Goal: Share content: Share content

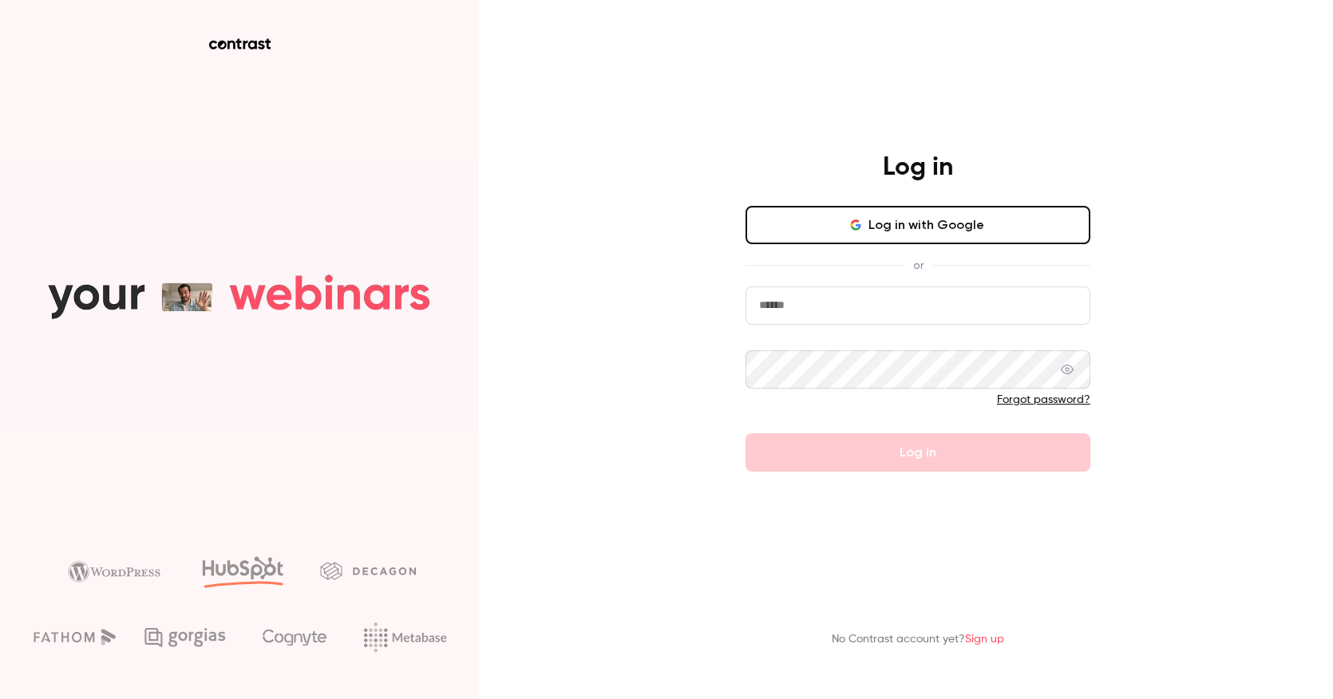
click at [908, 225] on button "Log in with Google" at bounding box center [918, 225] width 345 height 38
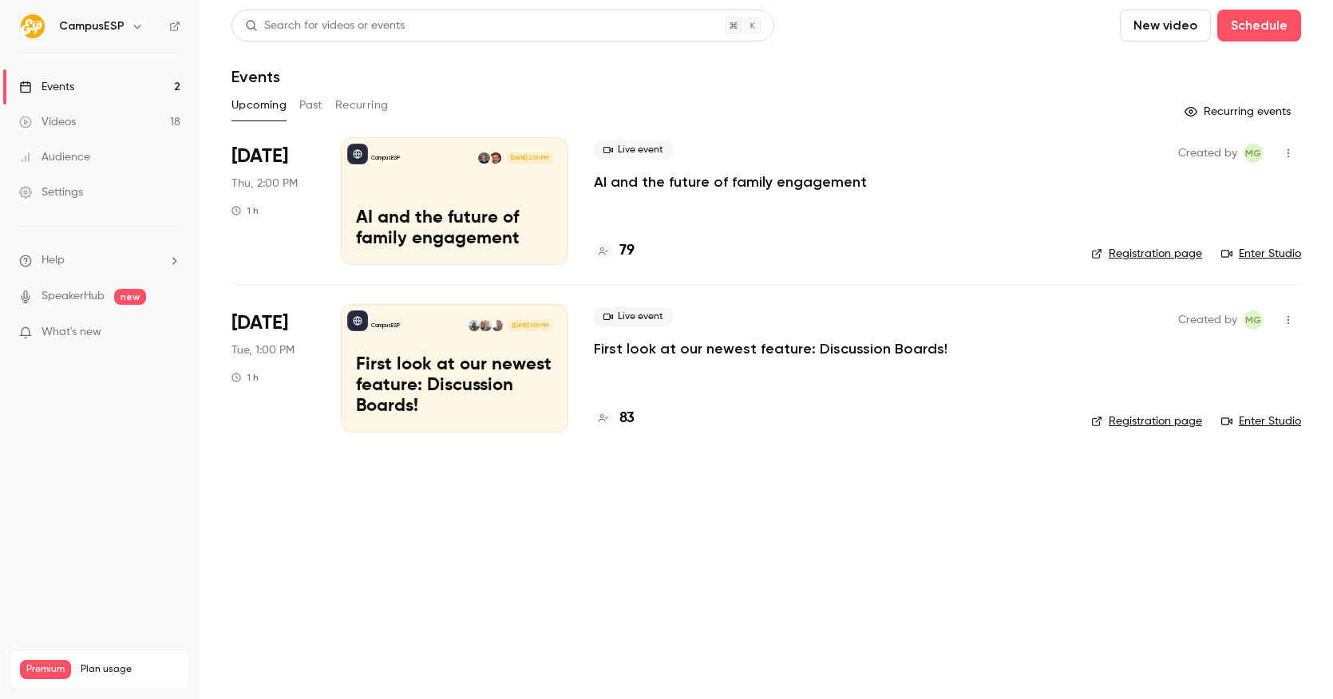
click at [133, 20] on icon "button" at bounding box center [137, 26] width 13 height 13
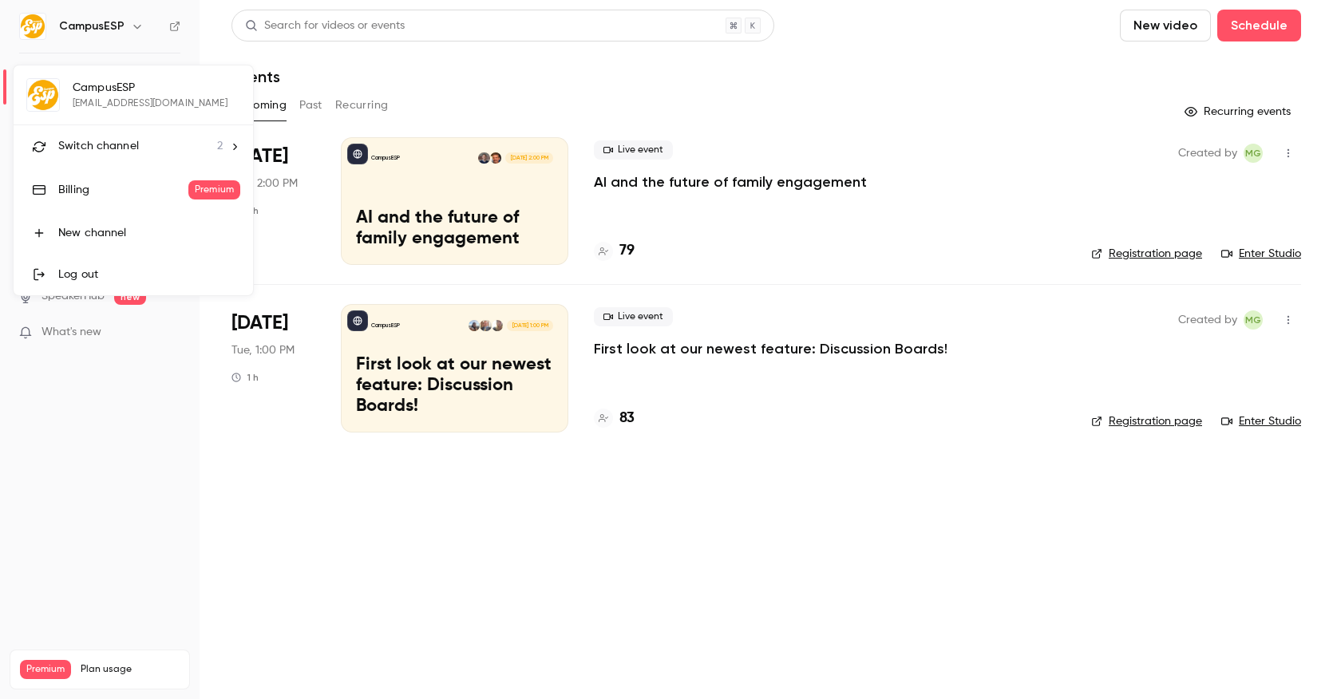
click at [112, 89] on div "CampusESP [EMAIL_ADDRESS][DOMAIN_NAME] Switch channel 2 Billing Premium New cha…" at bounding box center [133, 180] width 239 height 230
click at [135, 148] on span "Switch channel" at bounding box center [98, 146] width 81 height 17
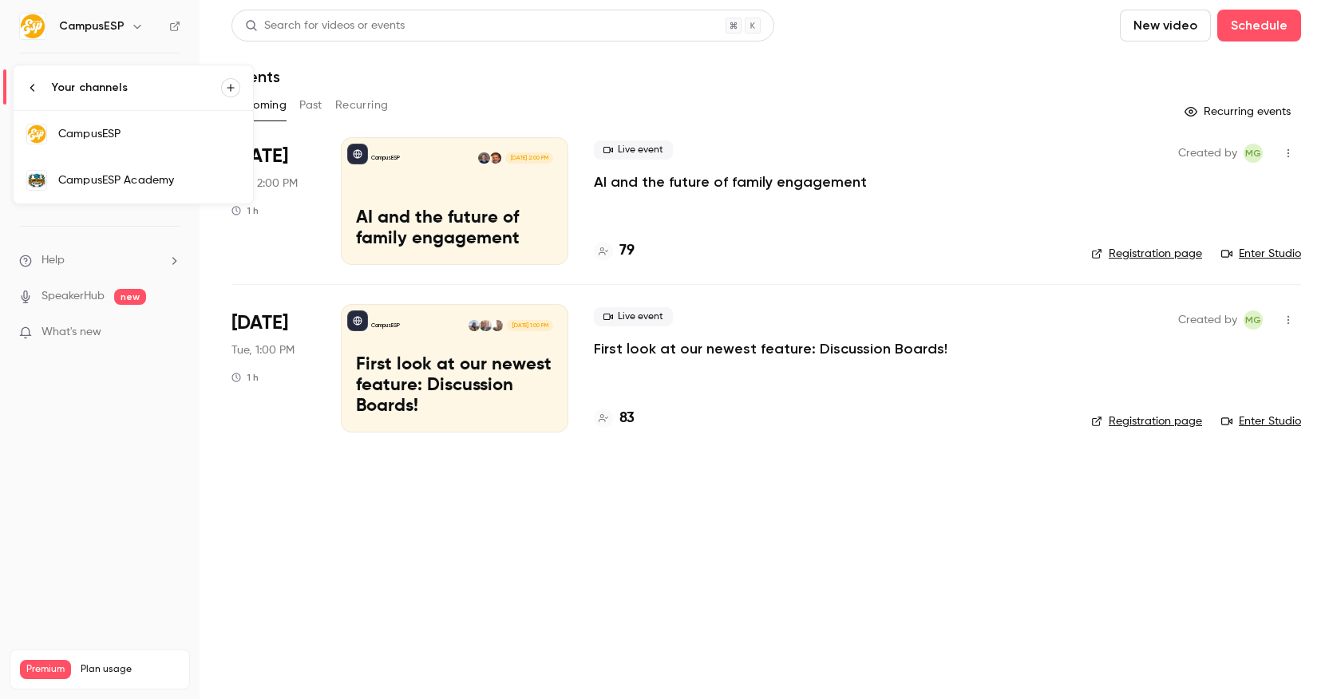
click at [148, 183] on div "CampusESP Academy" at bounding box center [149, 180] width 182 height 16
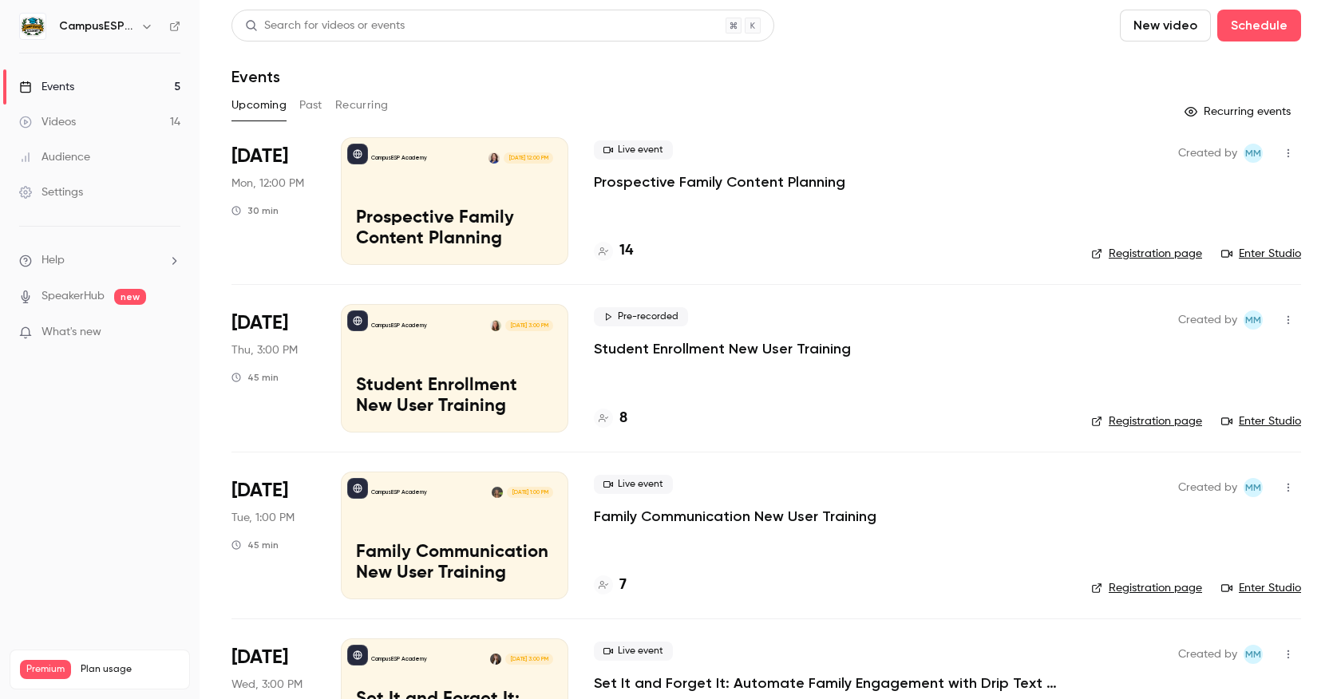
click at [81, 202] on link "Settings" at bounding box center [100, 192] width 200 height 35
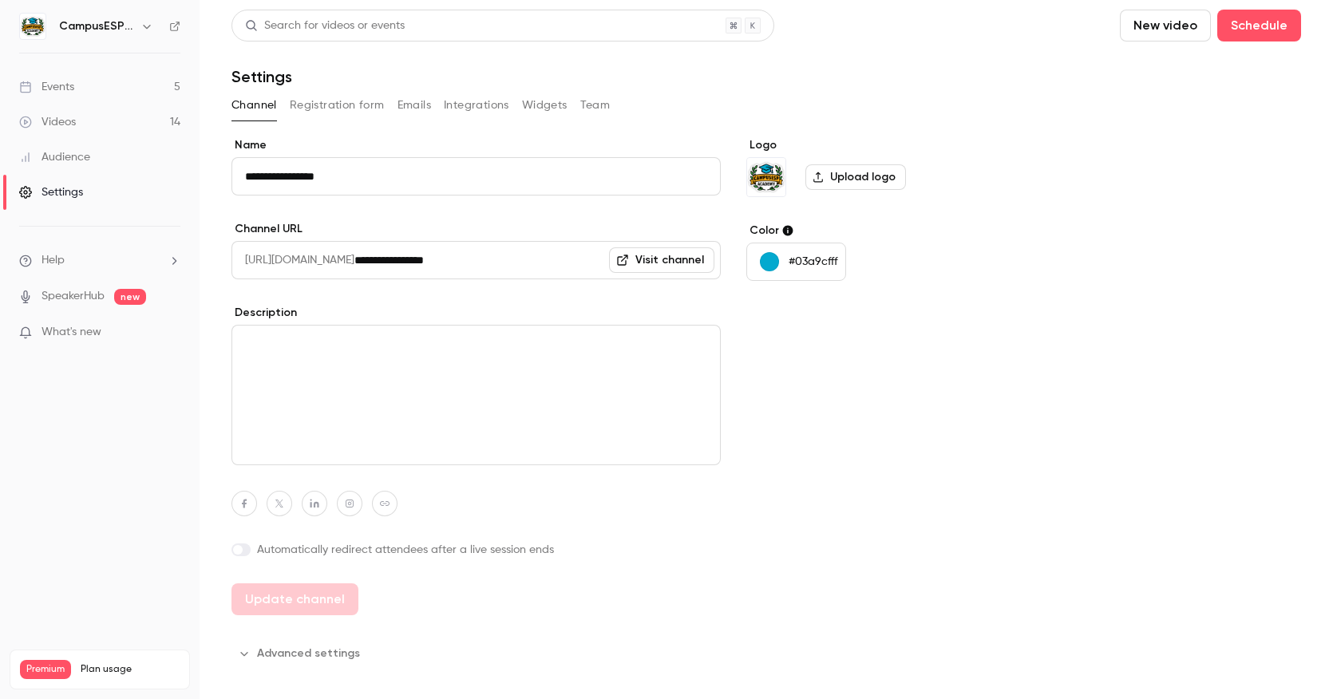
click at [320, 112] on button "Registration form" at bounding box center [337, 106] width 95 height 26
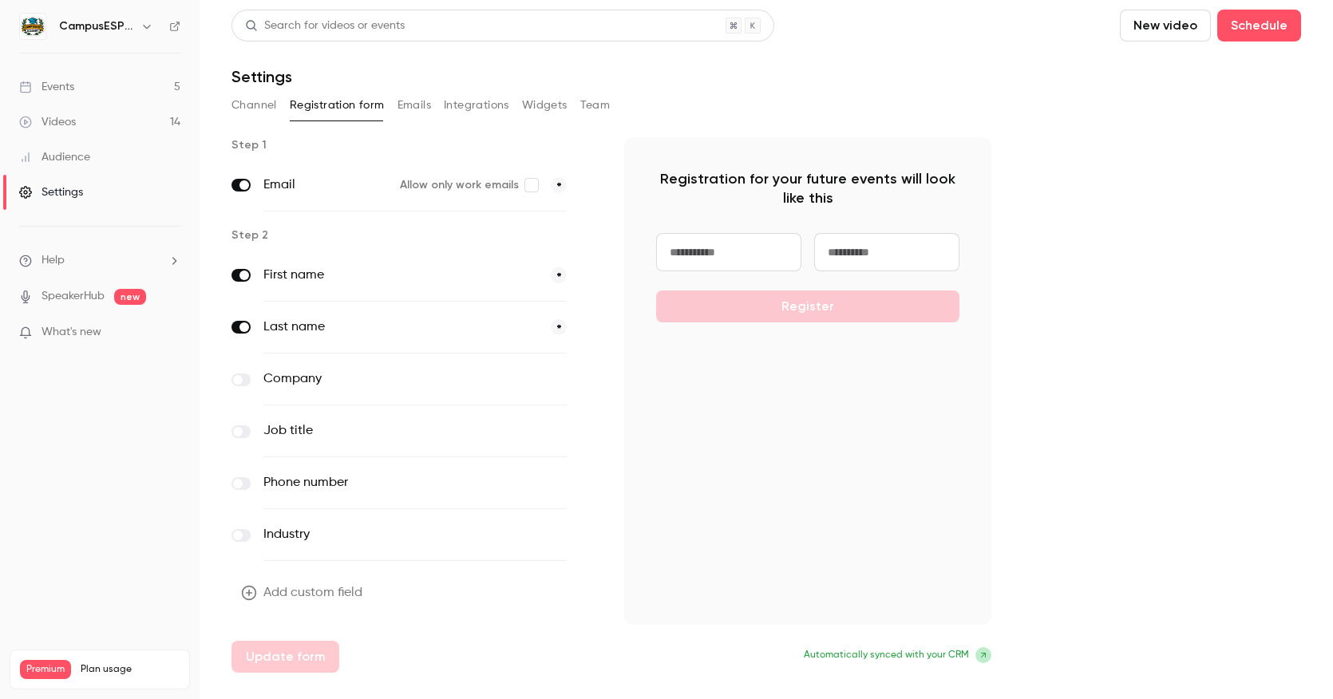
click at [418, 111] on button "Emails" at bounding box center [415, 106] width 34 height 26
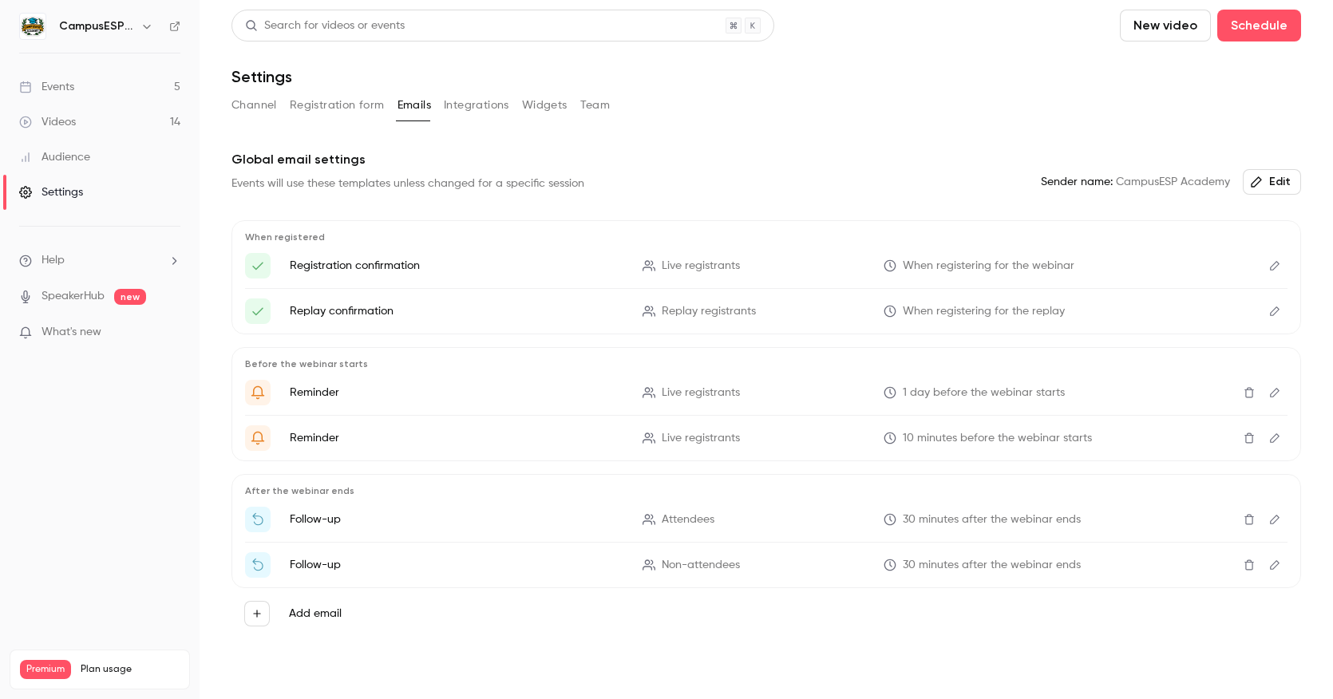
click at [146, 23] on icon "button" at bounding box center [147, 26] width 13 height 13
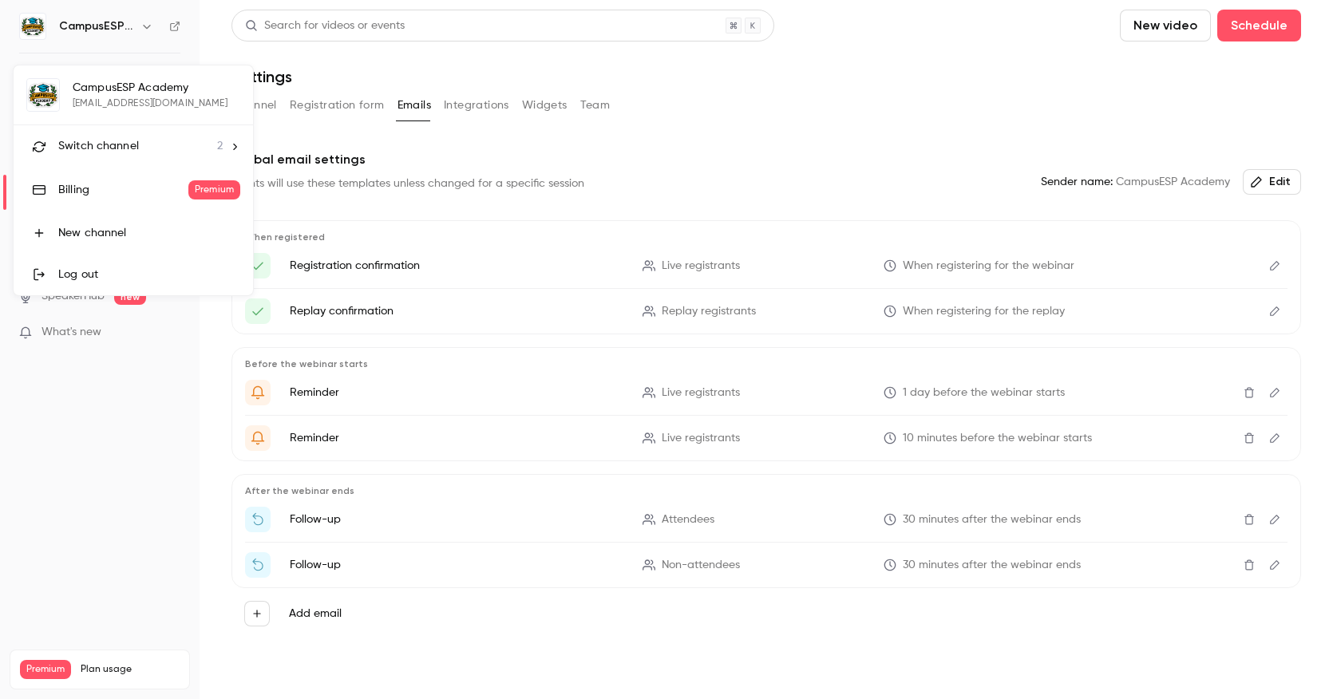
click at [127, 447] on div at bounding box center [666, 349] width 1333 height 699
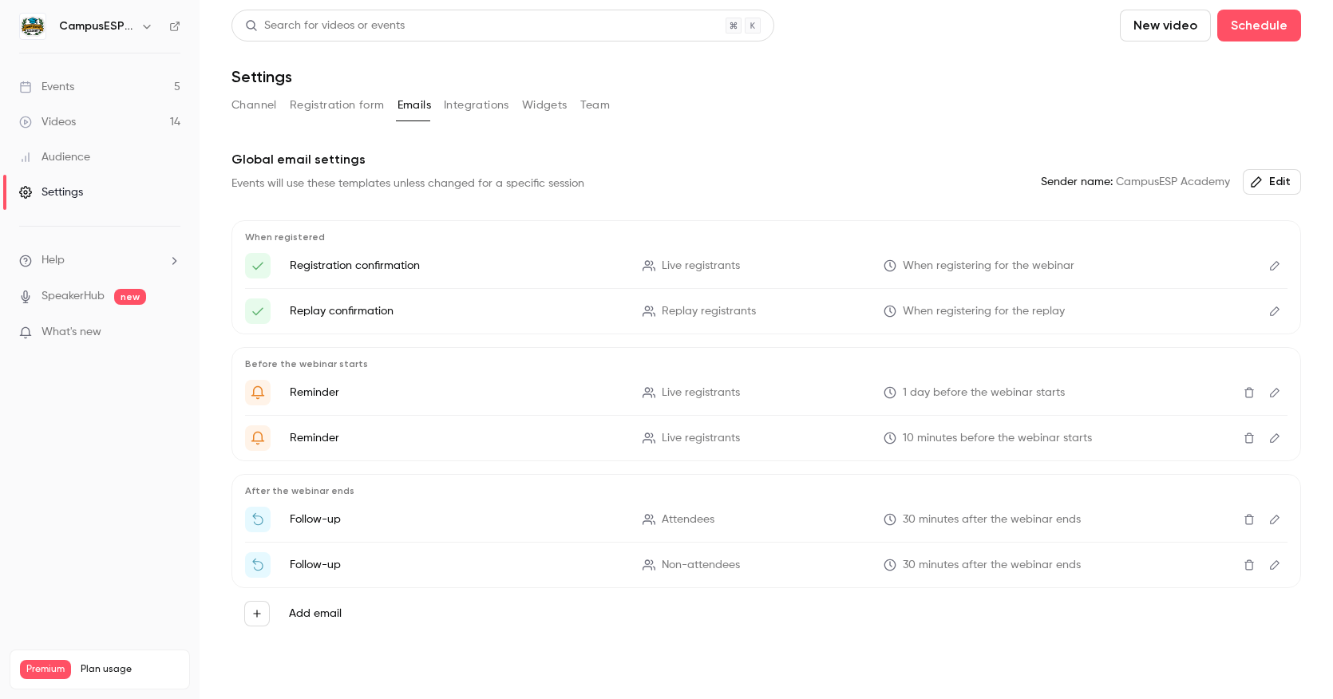
click at [78, 92] on link "Events 5" at bounding box center [100, 86] width 200 height 35
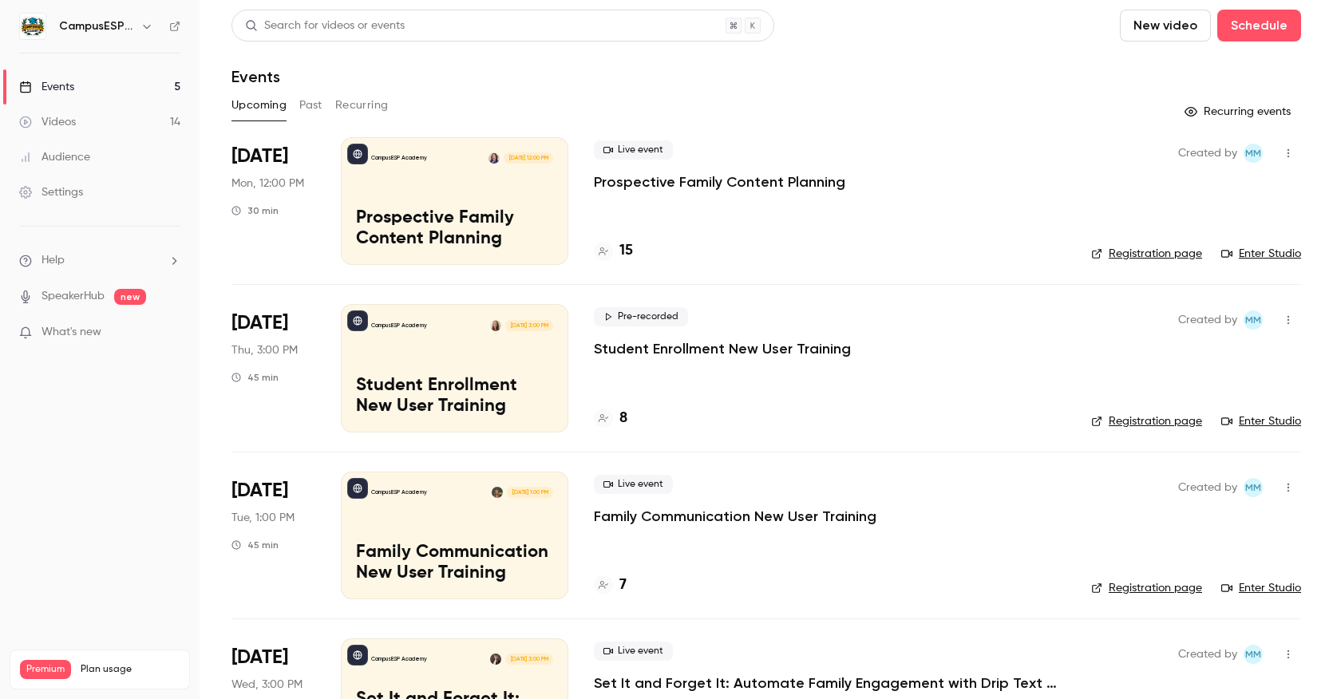
click at [314, 106] on button "Past" at bounding box center [310, 106] width 23 height 26
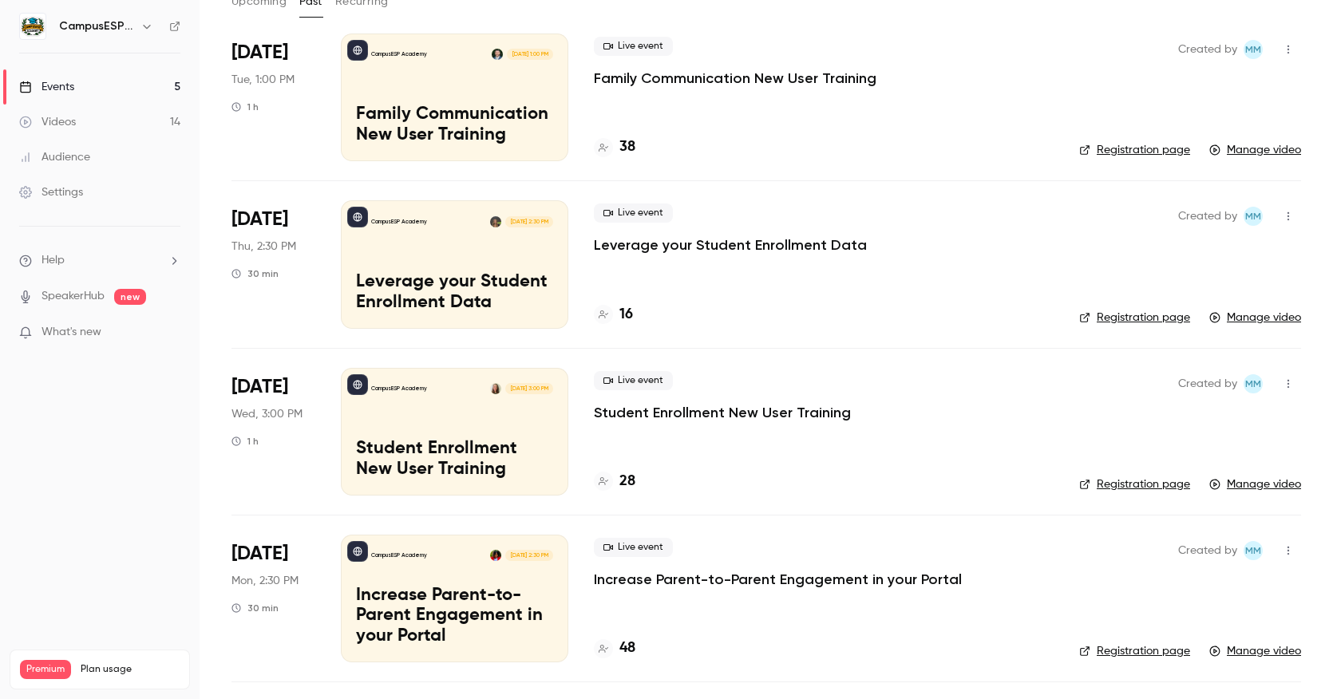
scroll to position [121, 0]
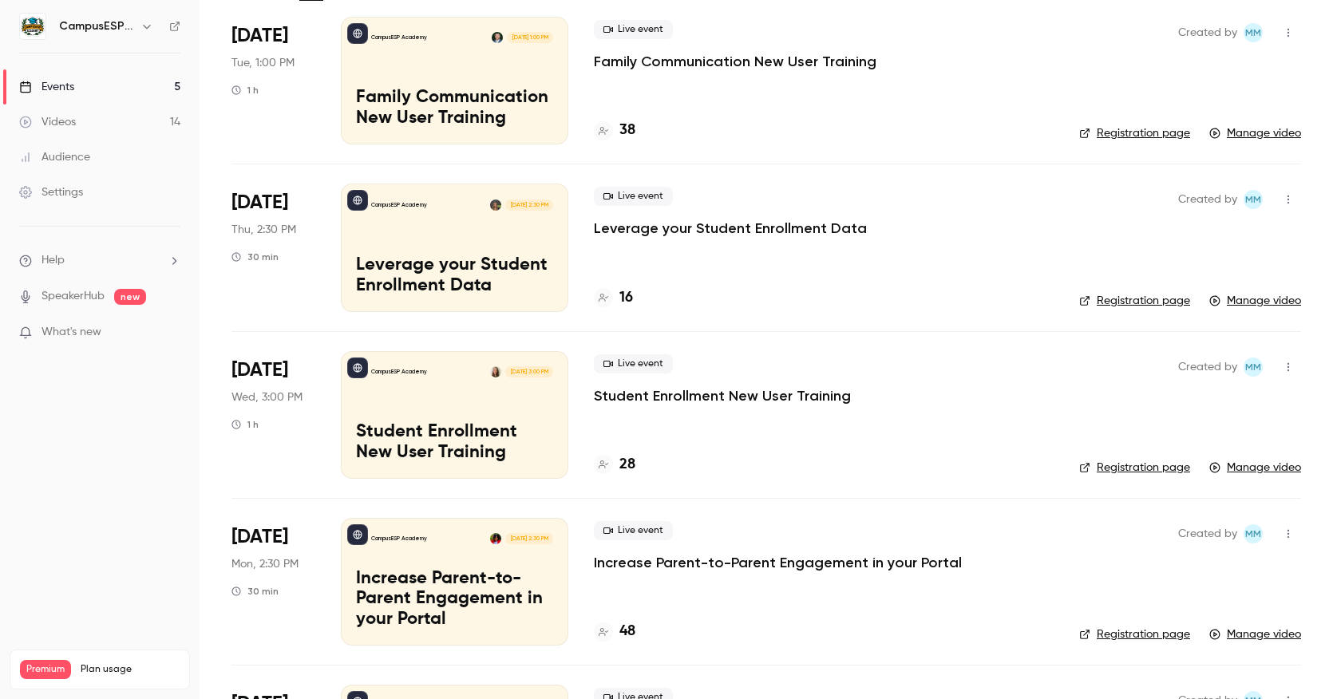
click at [485, 434] on p "Student Enrollment New User Training" at bounding box center [454, 443] width 197 height 42
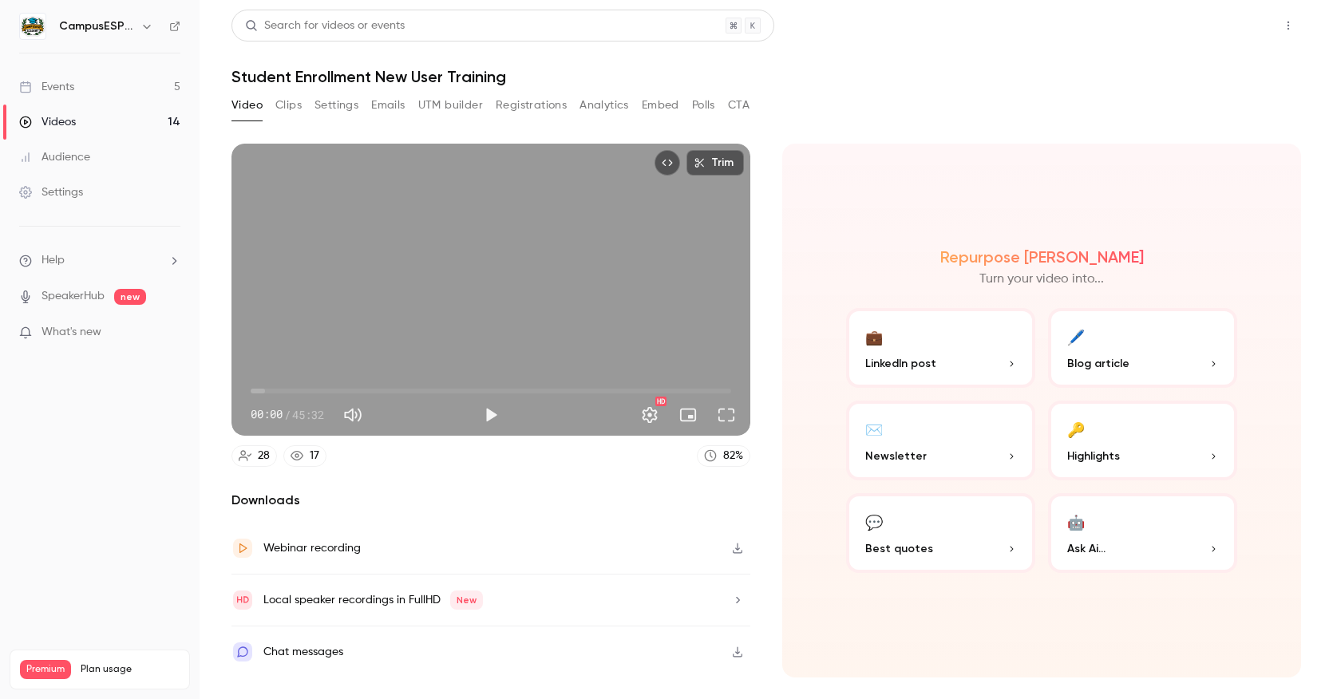
click at [1231, 26] on button "Share" at bounding box center [1231, 26] width 63 height 32
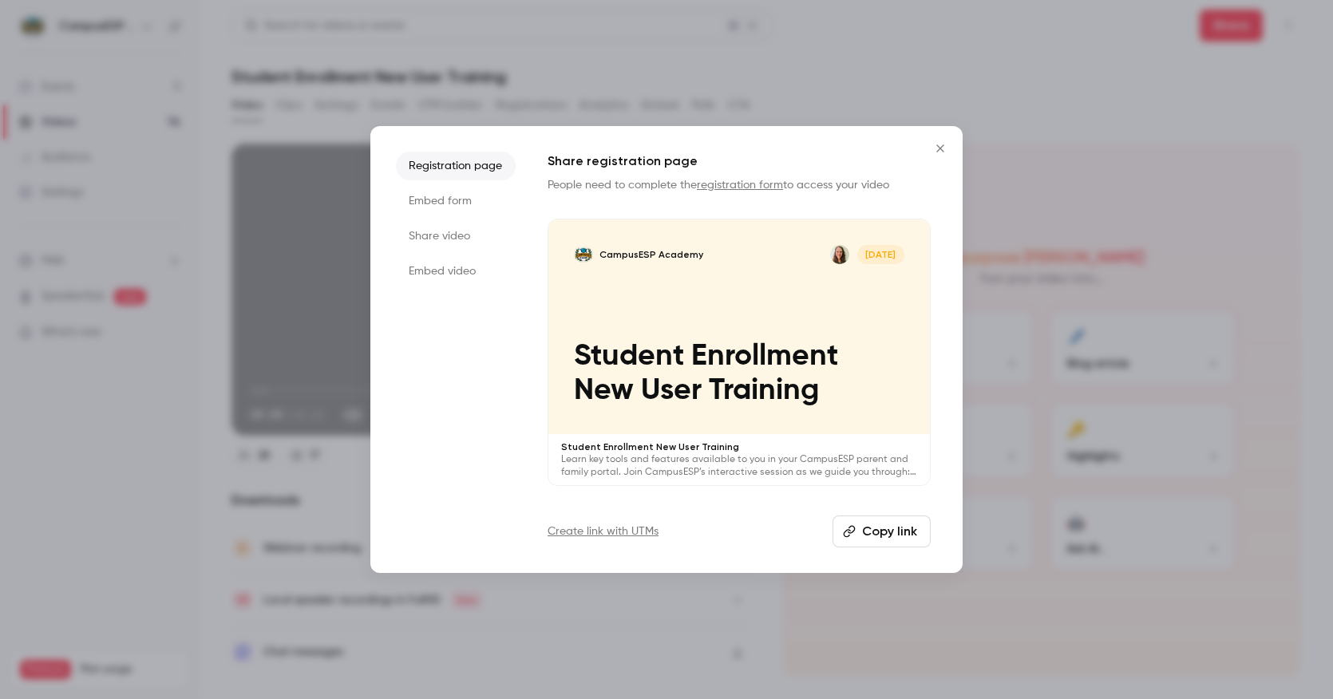
click at [857, 532] on button "Copy link" at bounding box center [882, 532] width 98 height 32
